Goal: Task Accomplishment & Management: Manage account settings

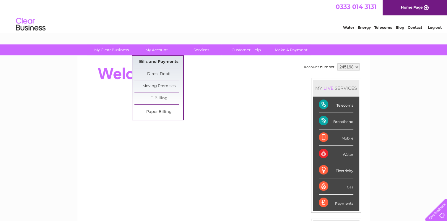
click at [152, 62] on link "Bills and Payments" at bounding box center [159, 62] width 49 height 12
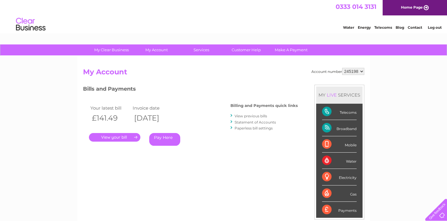
click at [111, 137] on link "." at bounding box center [114, 137] width 51 height 9
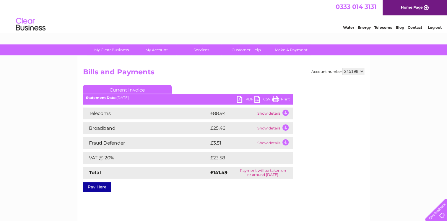
click at [240, 99] on link "PDF" at bounding box center [246, 100] width 18 height 9
